Goal: Transaction & Acquisition: Purchase product/service

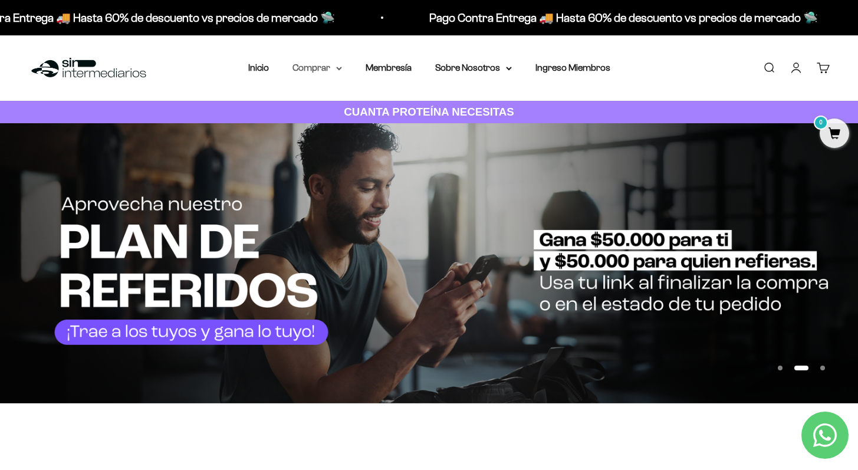
click at [328, 65] on summary "Comprar" at bounding box center [318, 67] width 50 height 15
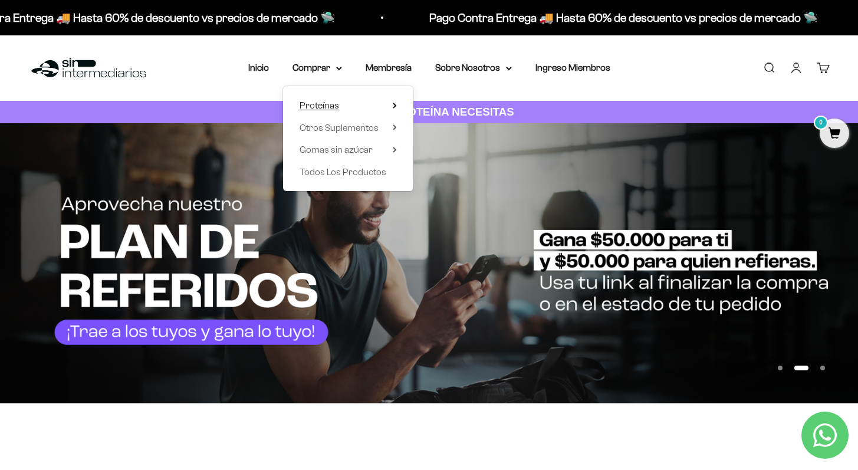
click at [332, 106] on span "Proteínas" at bounding box center [320, 105] width 40 height 10
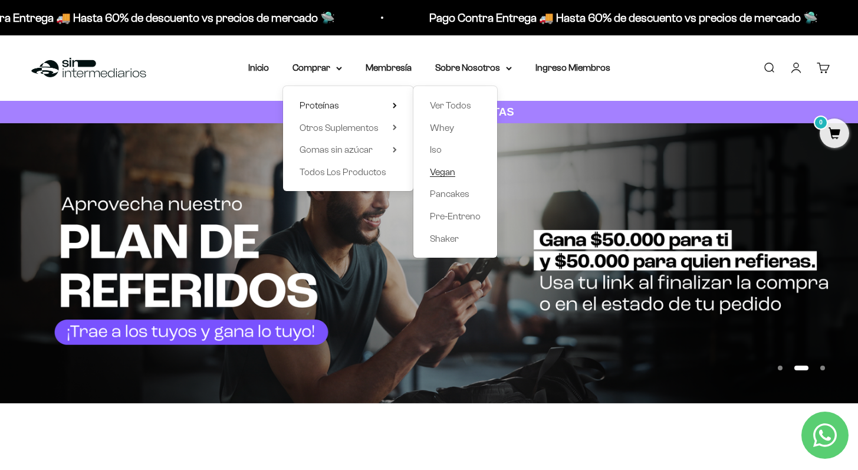
click at [450, 169] on span "Vegan" at bounding box center [442, 172] width 25 height 10
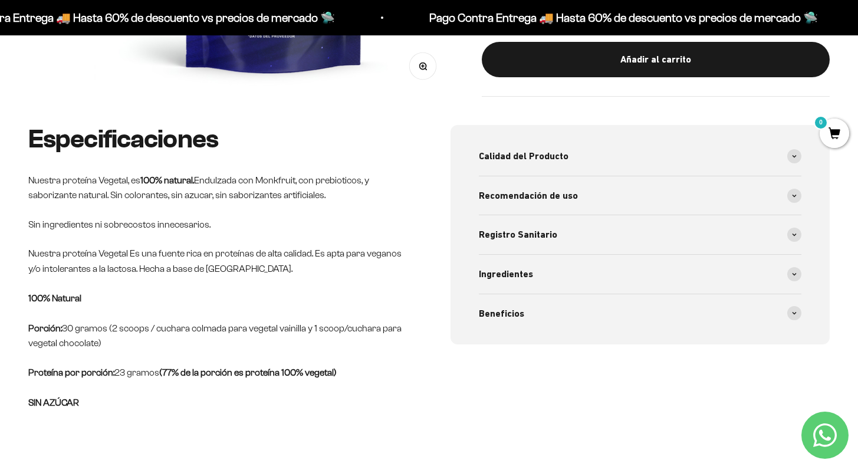
scroll to position [405, 0]
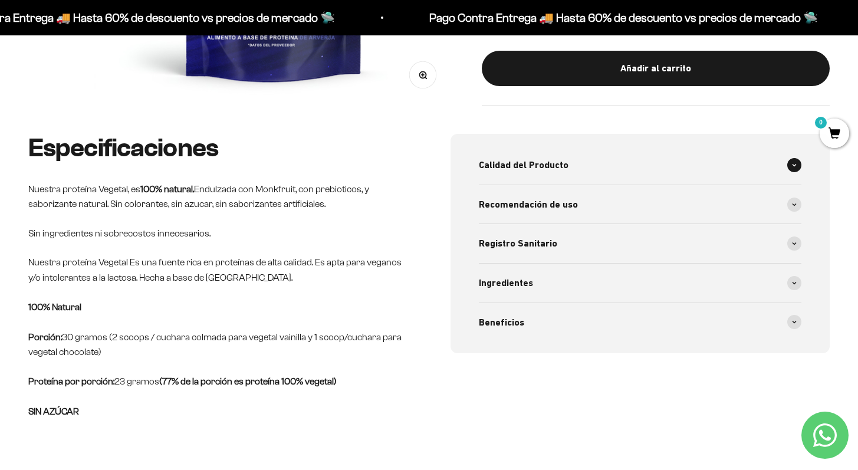
click at [601, 153] on div "Calidad del Producto" at bounding box center [640, 165] width 323 height 39
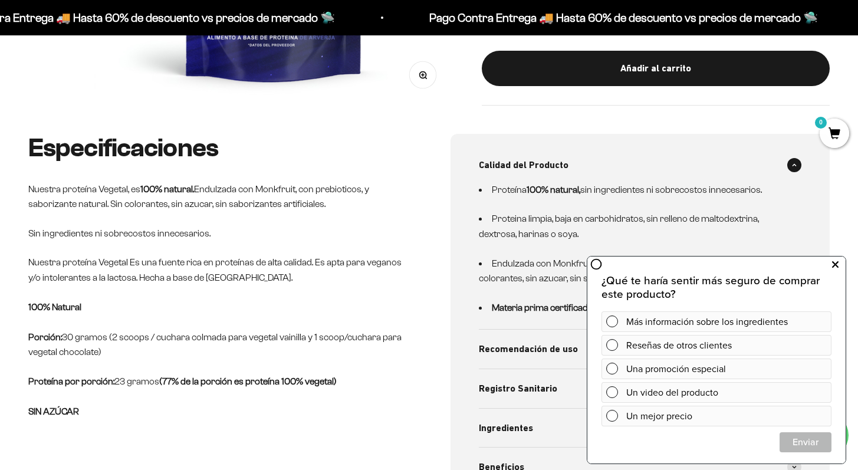
click at [839, 260] on button at bounding box center [835, 264] width 21 height 19
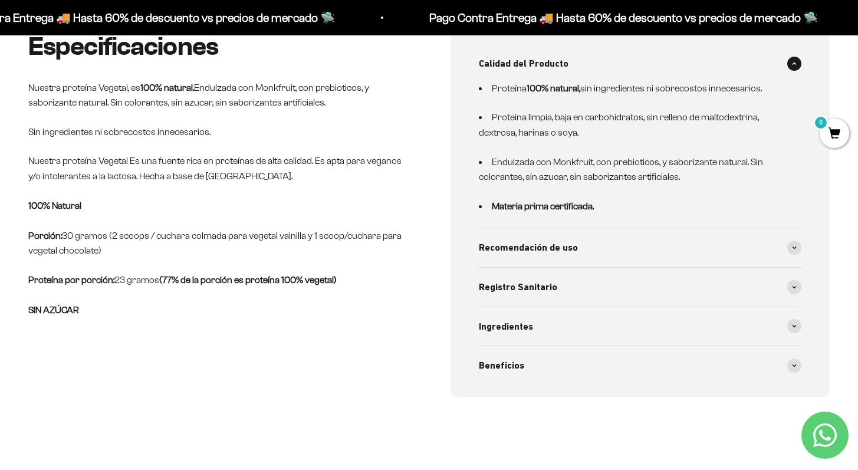
scroll to position [507, 0]
click at [711, 247] on div "Recomendación de uso" at bounding box center [640, 247] width 323 height 39
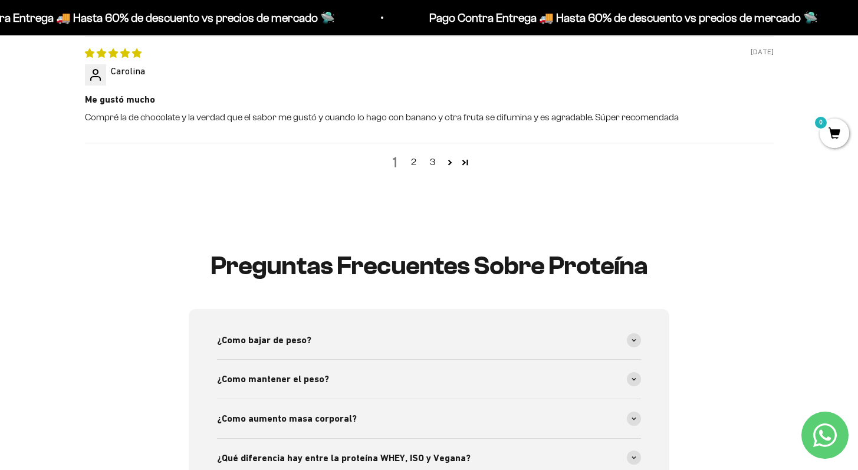
scroll to position [1757, 0]
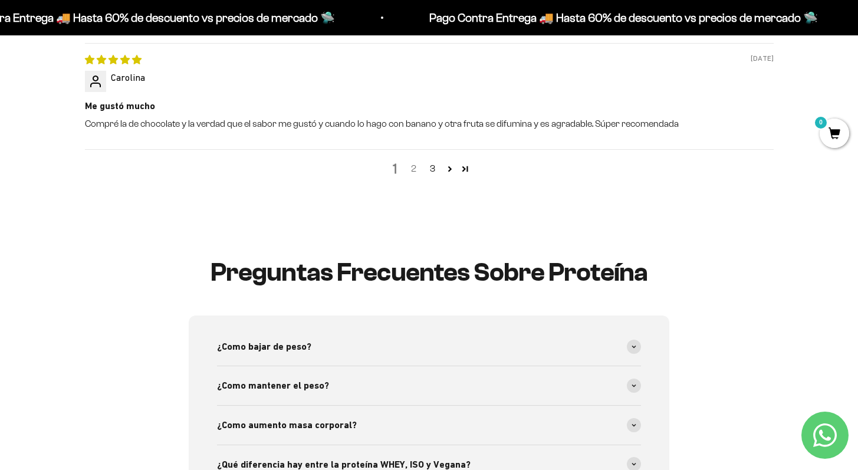
click at [414, 176] on link "2" at bounding box center [414, 169] width 19 height 14
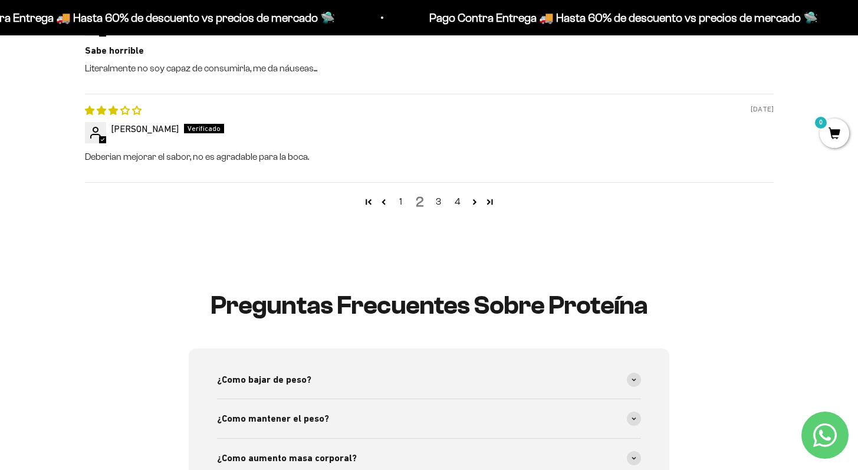
scroll to position [1770, 0]
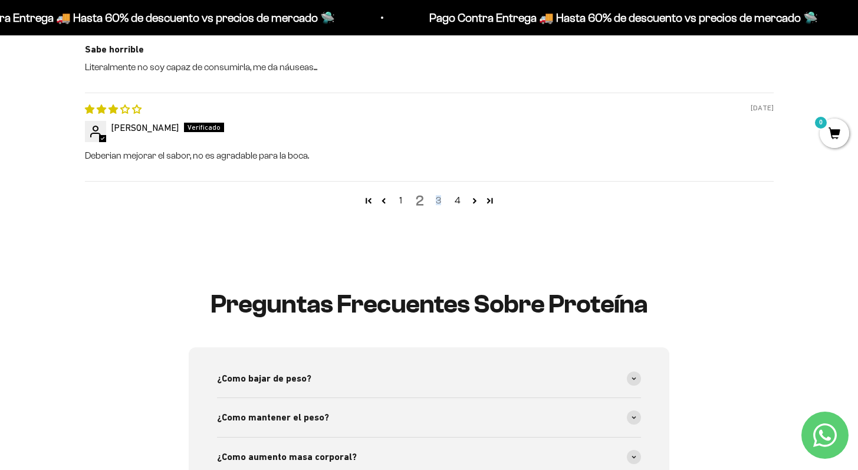
click at [438, 208] on link "3" at bounding box center [439, 201] width 19 height 14
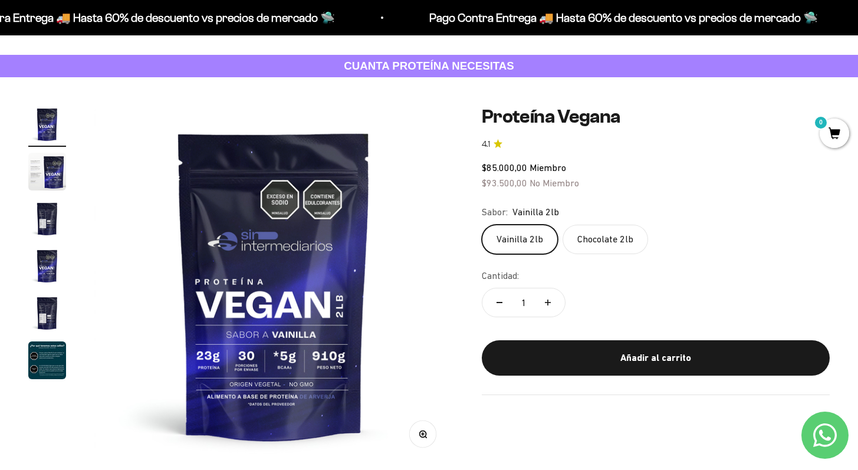
scroll to position [0, 0]
